Goal: Information Seeking & Learning: Learn about a topic

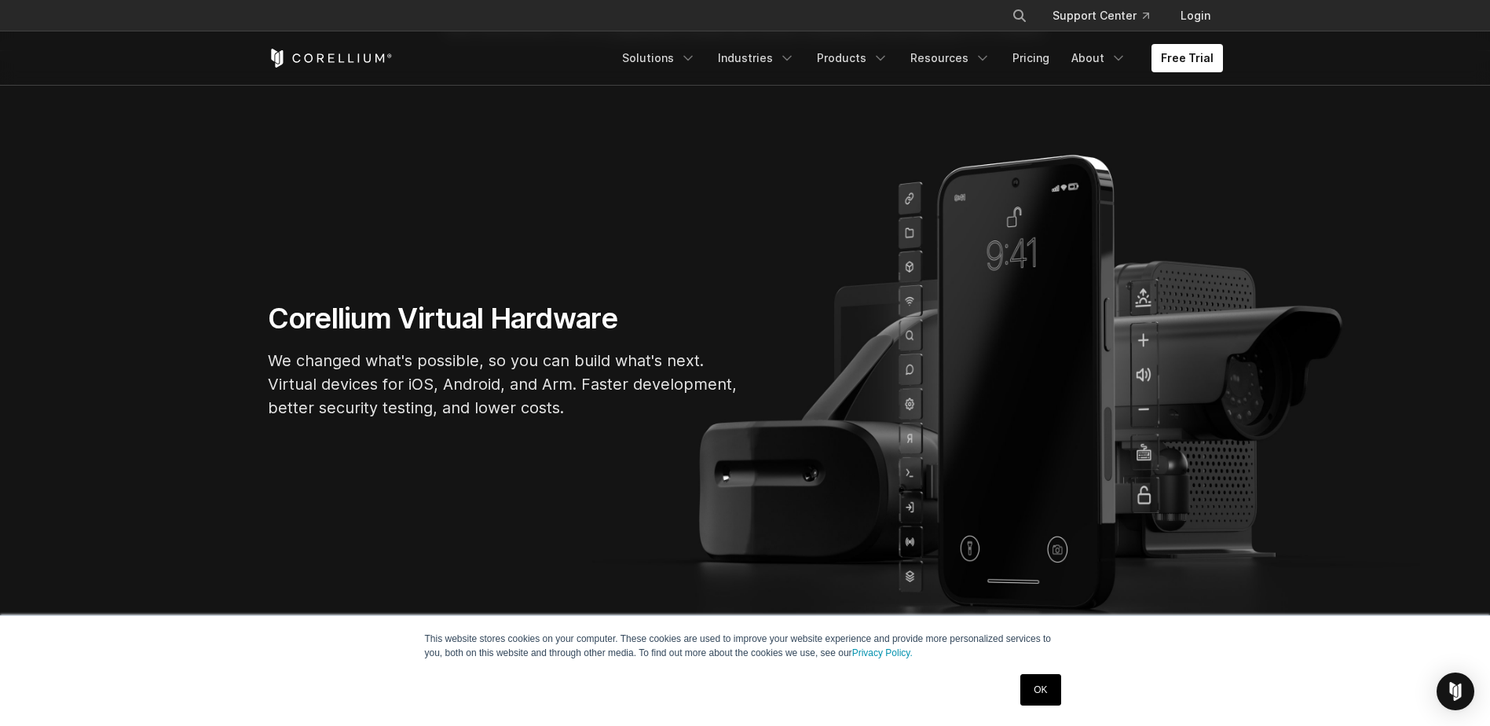
click at [1043, 679] on link "OK" at bounding box center [1041, 689] width 40 height 31
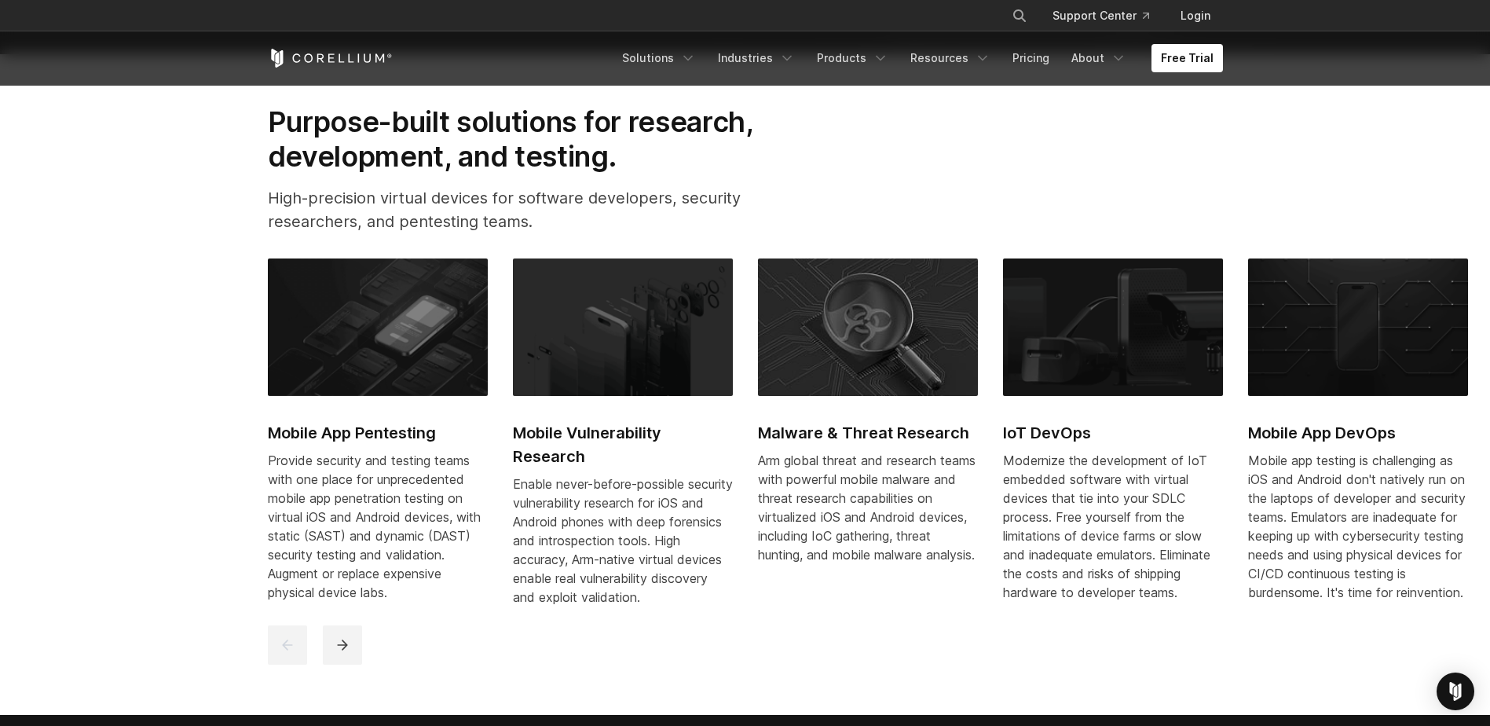
scroll to position [786, 0]
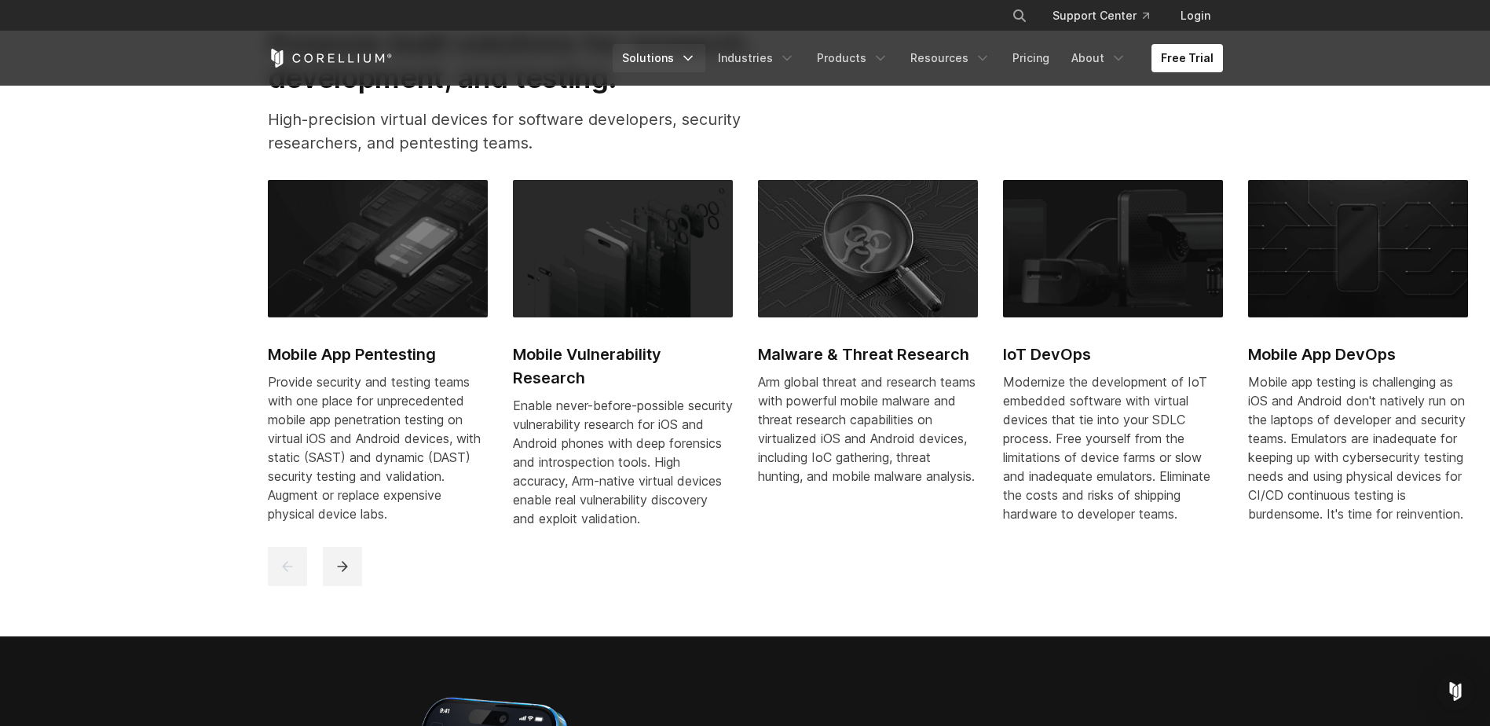
click at [677, 58] on link "Solutions" at bounding box center [659, 58] width 93 height 28
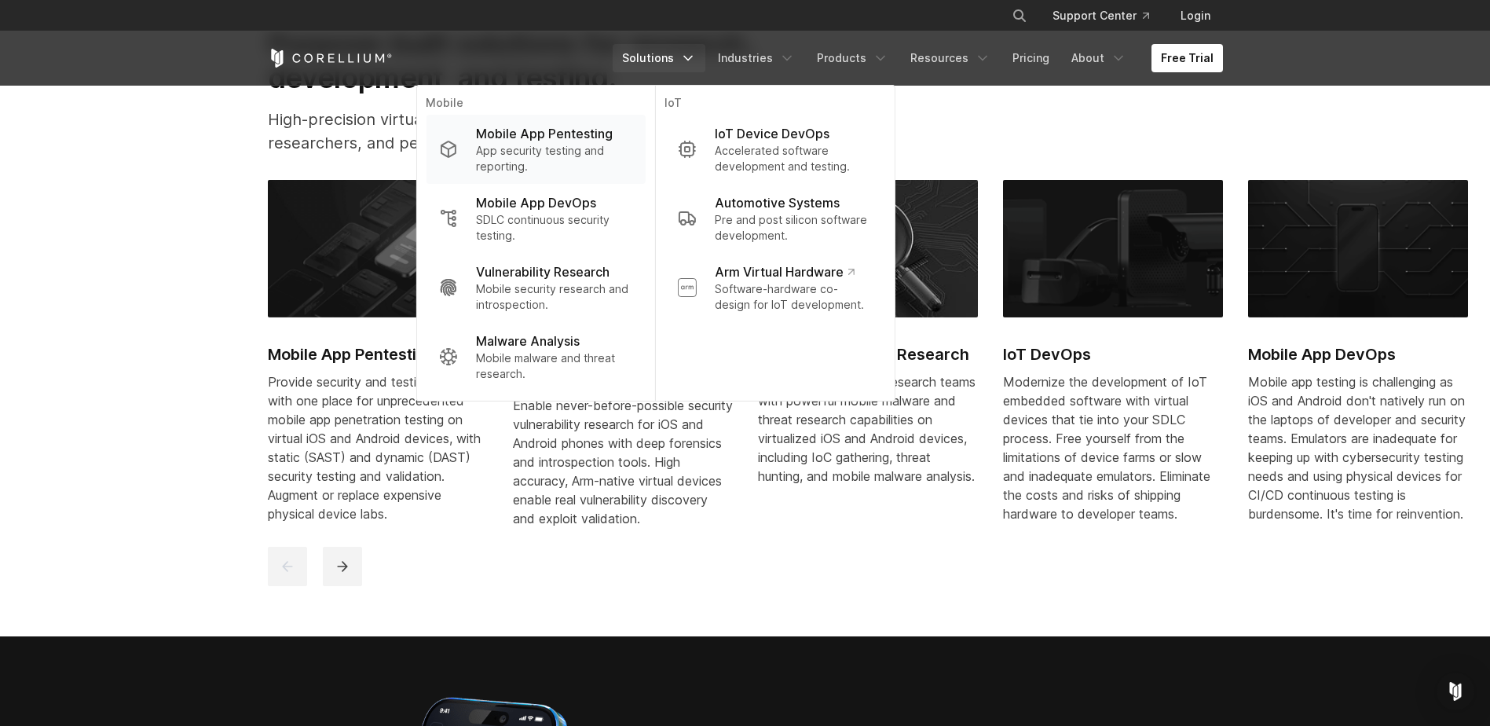
click at [603, 142] on p "Mobile App Pentesting" at bounding box center [544, 133] width 137 height 19
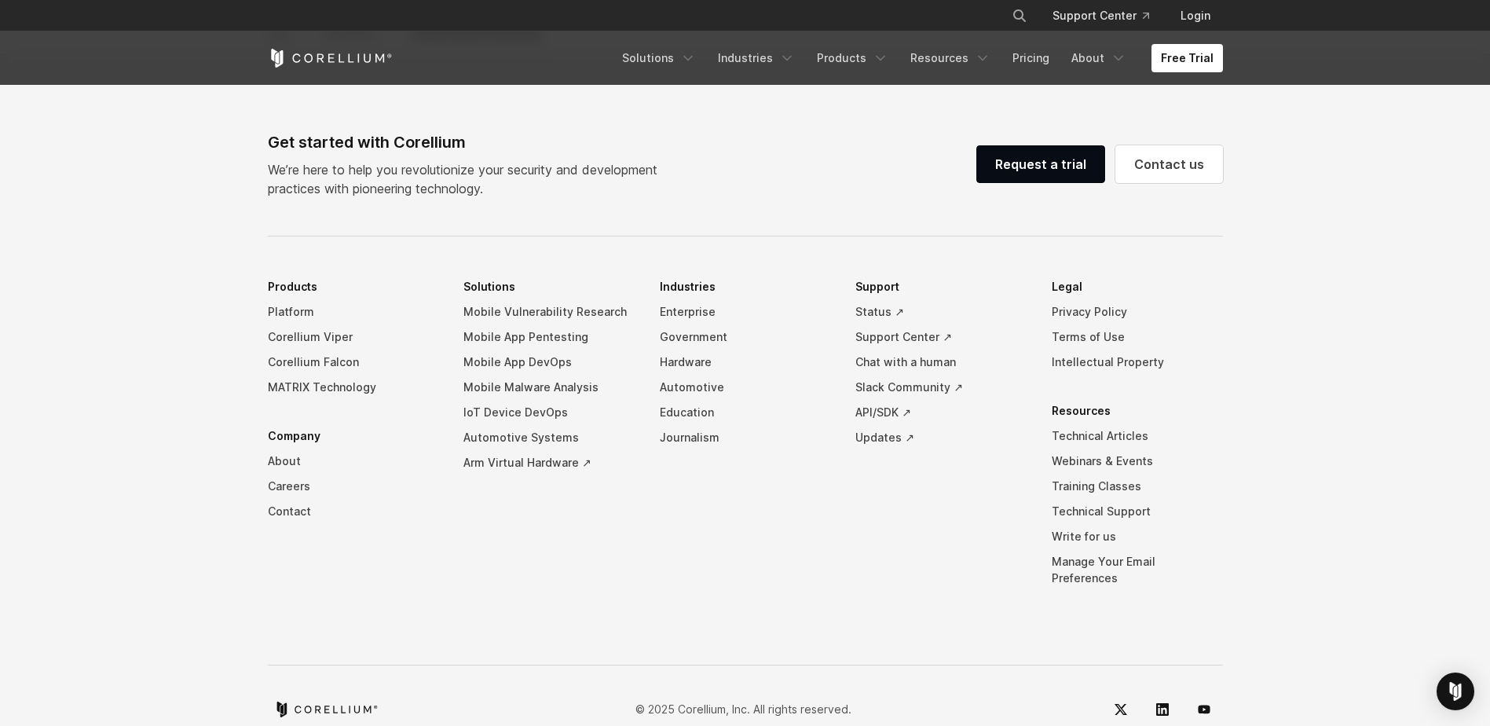
scroll to position [4967, 0]
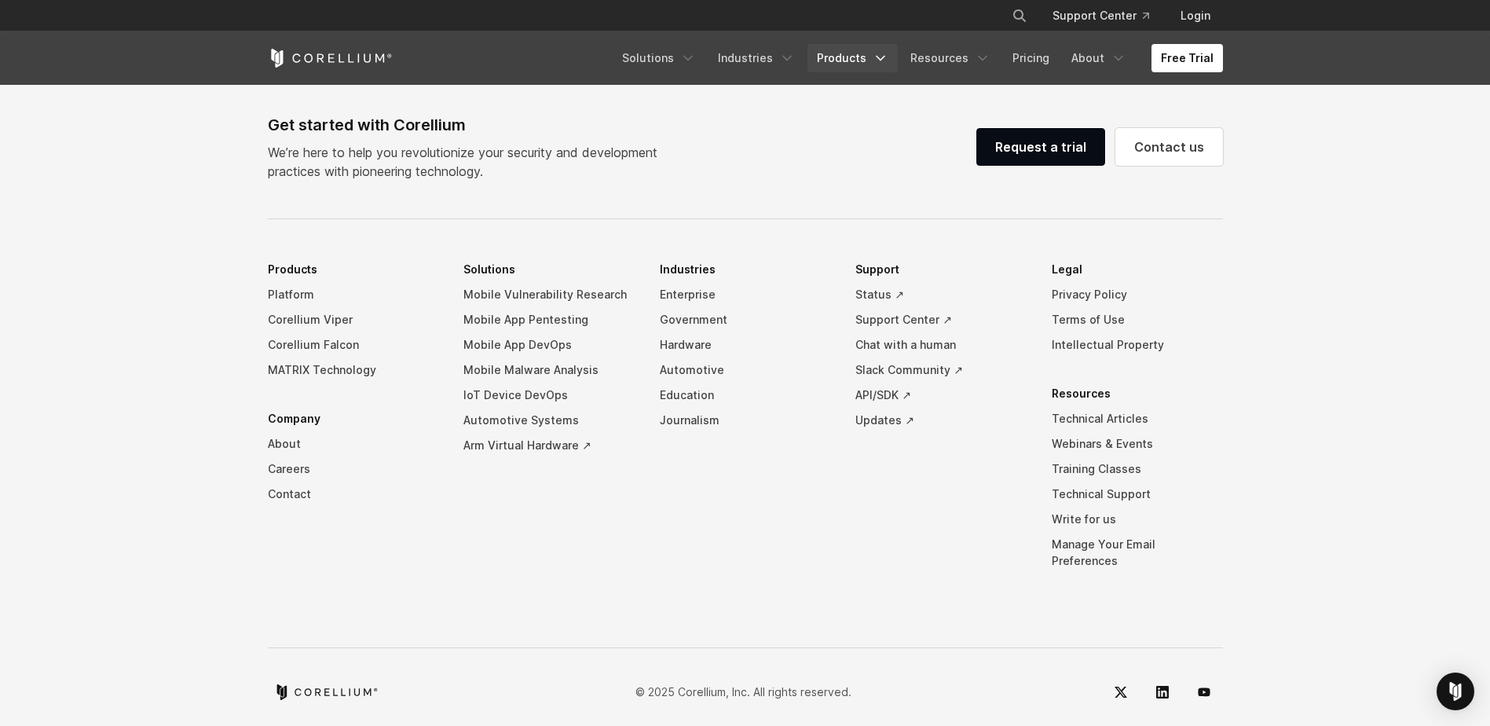
click at [859, 65] on link "Products" at bounding box center [853, 58] width 90 height 28
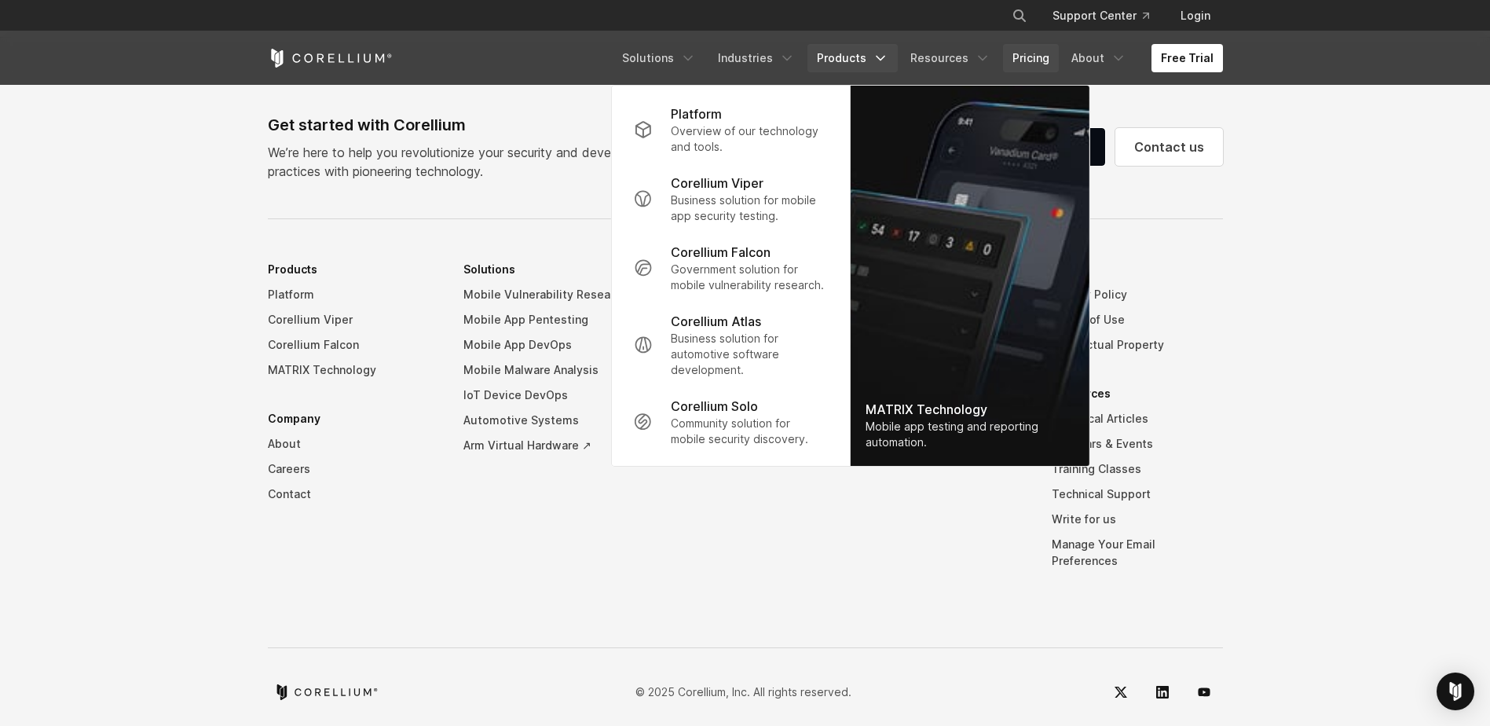
click at [1047, 62] on link "Pricing" at bounding box center [1031, 58] width 56 height 28
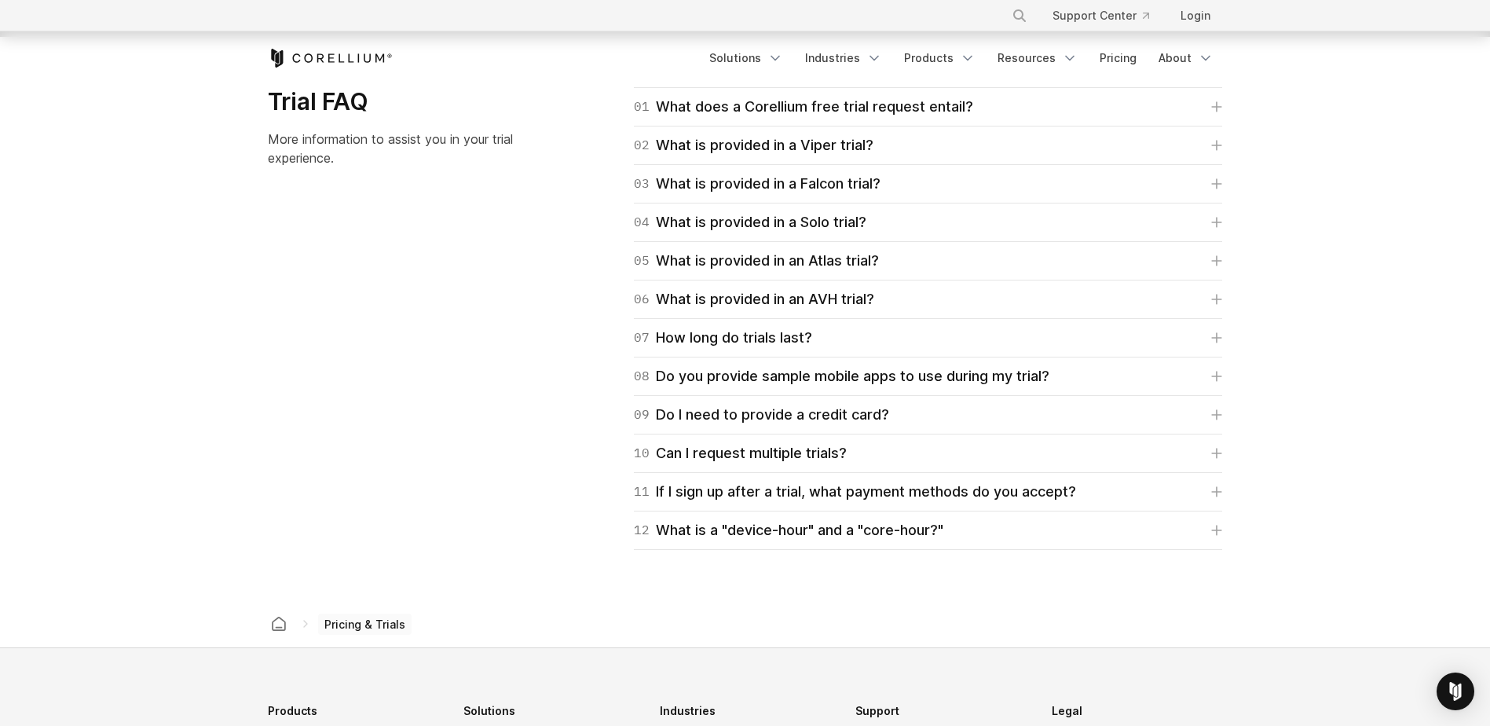
scroll to position [2200, 0]
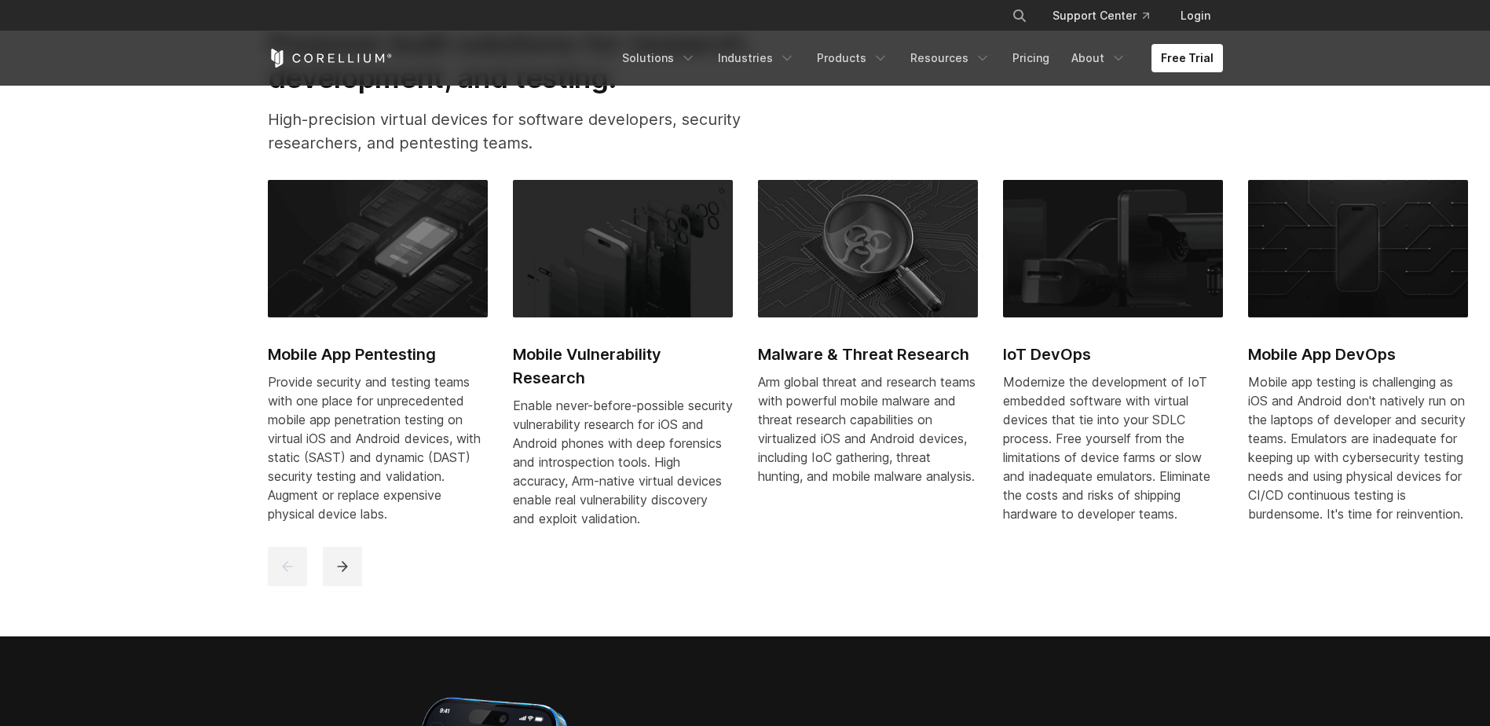
scroll to position [471, 0]
